Goal: Task Accomplishment & Management: Manage account settings

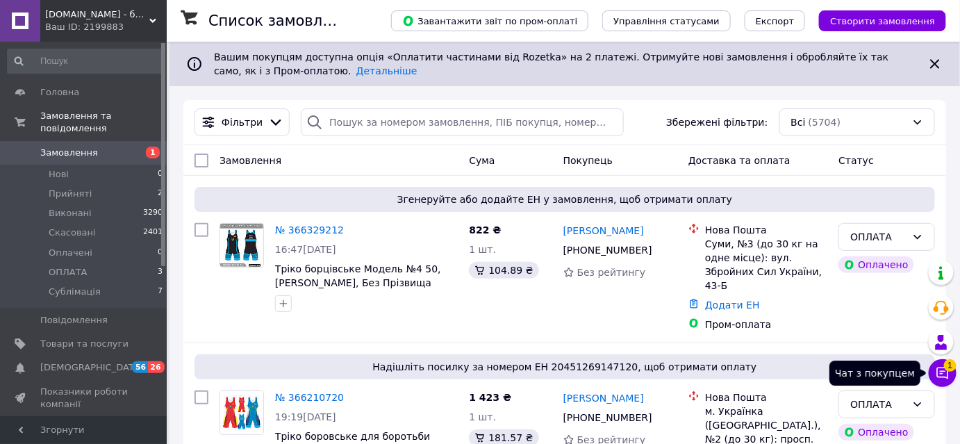
click at [937, 375] on icon at bounding box center [942, 373] width 14 height 14
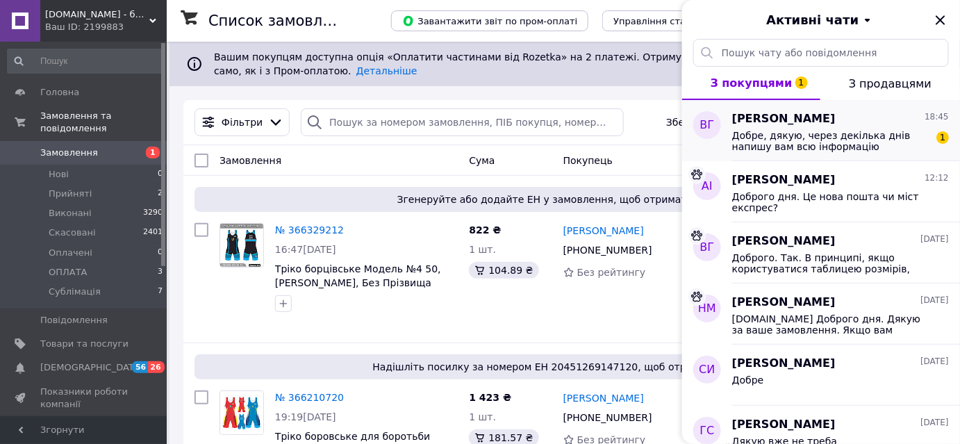
click at [819, 132] on span "Добре, дякую, через декілька днів напишу вам всю інформацію" at bounding box center [830, 141] width 197 height 22
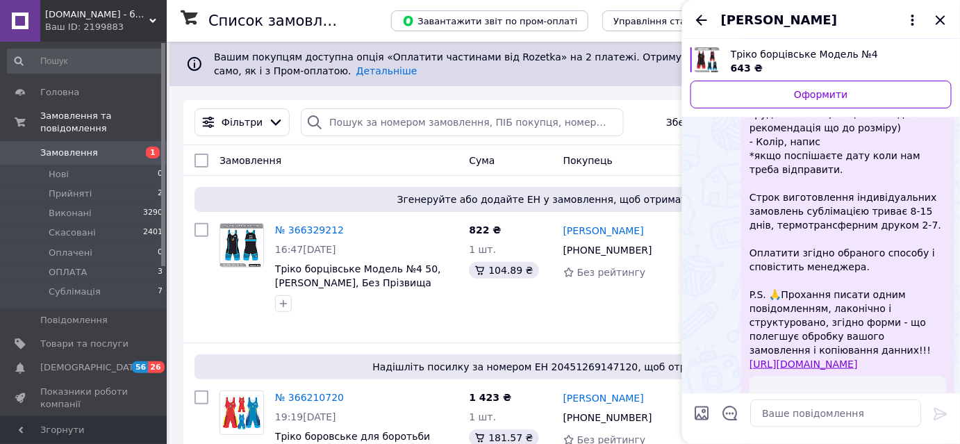
scroll to position [268, 0]
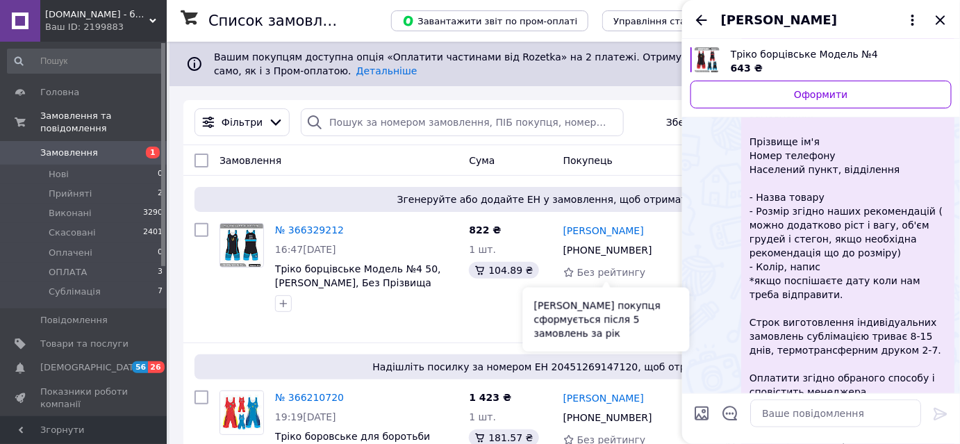
click at [578, 298] on div "[PERSON_NAME] покупця сформується після 5 замовлень за рік" at bounding box center [606, 319] width 167 height 64
click at [101, 147] on span "Замовлення" at bounding box center [84, 153] width 88 height 12
click at [69, 147] on link "Замовлення 1" at bounding box center [85, 153] width 171 height 24
click at [940, 20] on icon "Закрити" at bounding box center [940, 20] width 17 height 17
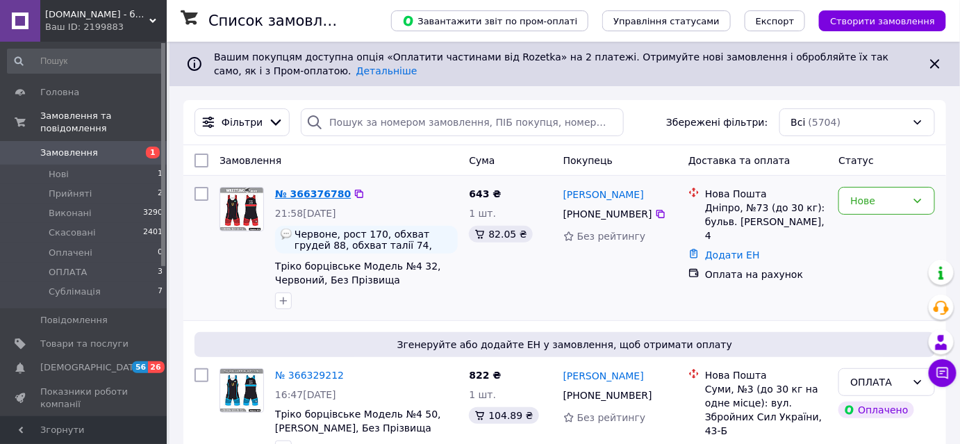
click at [332, 197] on link "№ 366376780" at bounding box center [313, 193] width 76 height 11
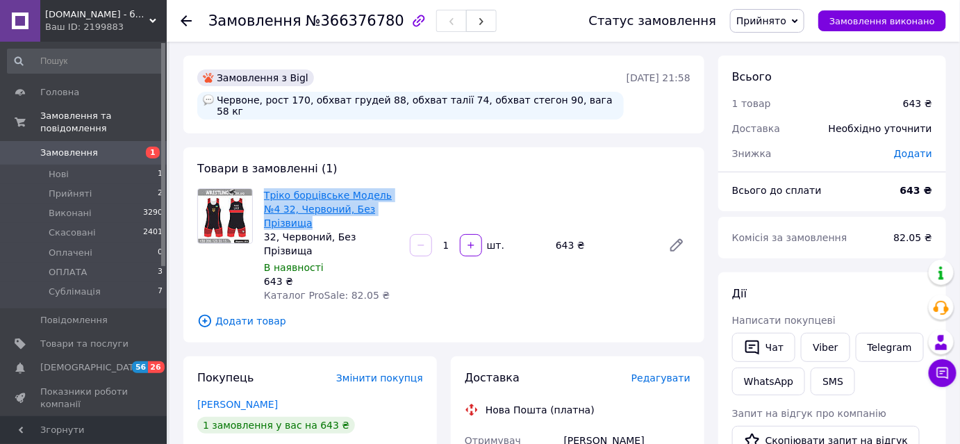
drag, startPoint x: 384, startPoint y: 200, endPoint x: 265, endPoint y: 185, distance: 120.3
click at [265, 188] on span "Тріко борцівське Модель №4 32, Червоний, Без Прізвища" at bounding box center [331, 209] width 135 height 42
copy link "Тріко борцівське Модель №4 32, Червоний, Без Прізвища"
click at [255, 313] on span "Додати товар" at bounding box center [443, 320] width 493 height 15
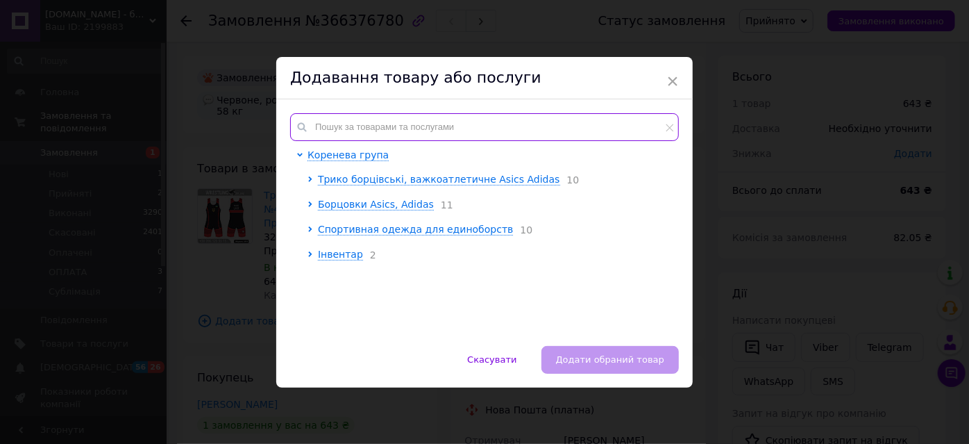
click at [385, 129] on input "text" at bounding box center [484, 127] width 389 height 28
paste input "Тріко борцівське Модель №4 32, Червоний, Без Прізвища"
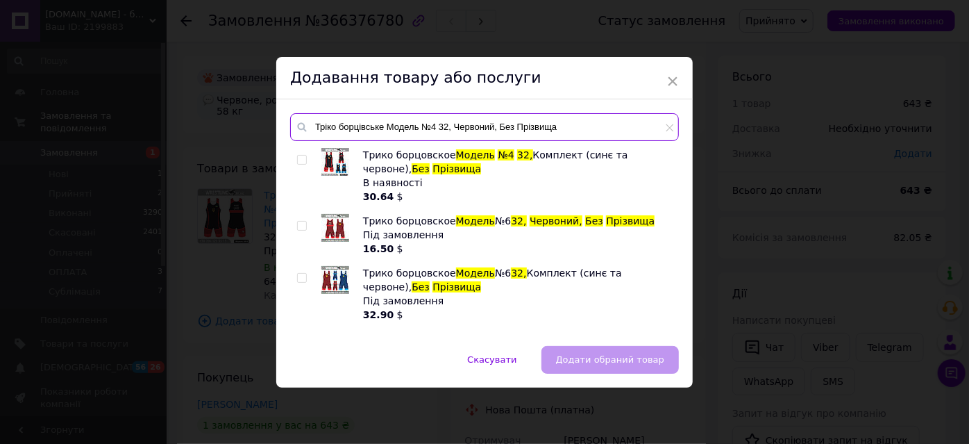
drag, startPoint x: 446, startPoint y: 126, endPoint x: 438, endPoint y: 127, distance: 7.7
click at [438, 127] on input "Тріко борцівське Модель №4 32, Червоний, Без Прізвища" at bounding box center [484, 127] width 389 height 28
type input "Тріко борцівське Модель №4 32, Червоний, Без Прізвища"
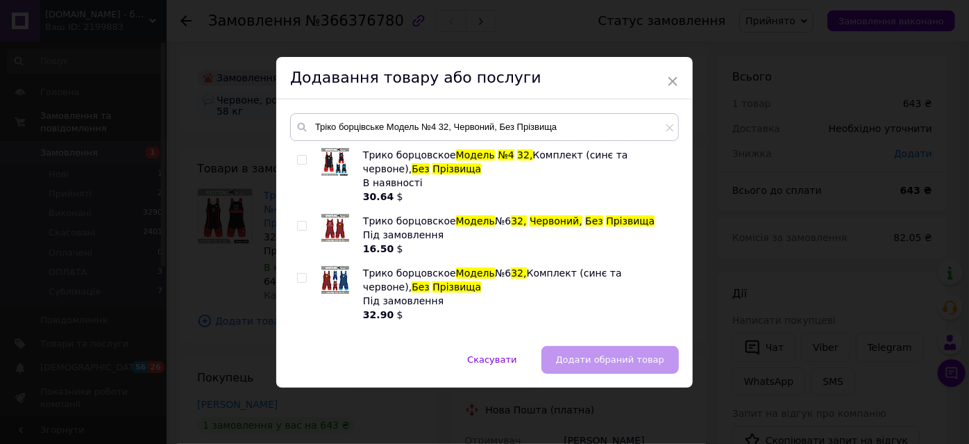
click at [667, 74] on span "×" at bounding box center [673, 81] width 12 height 24
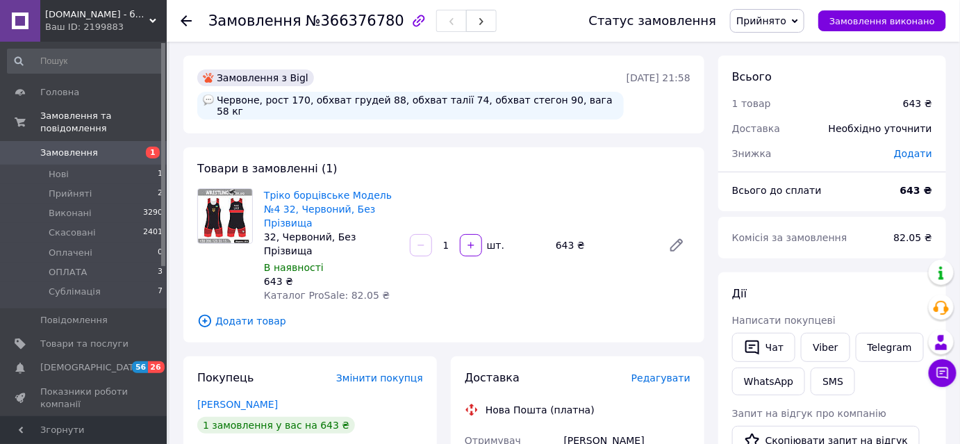
drag, startPoint x: 378, startPoint y: 22, endPoint x: 309, endPoint y: 23, distance: 68.8
click at [309, 23] on span "№366376780" at bounding box center [355, 20] width 99 height 17
copy span "366376780"
